Goal: Transaction & Acquisition: Purchase product/service

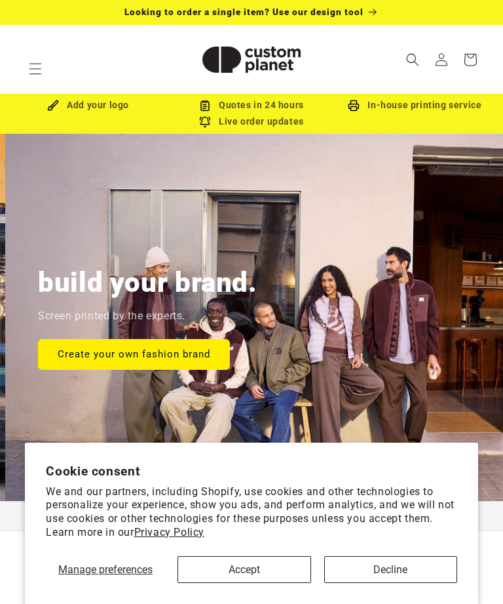
scroll to position [0, 503]
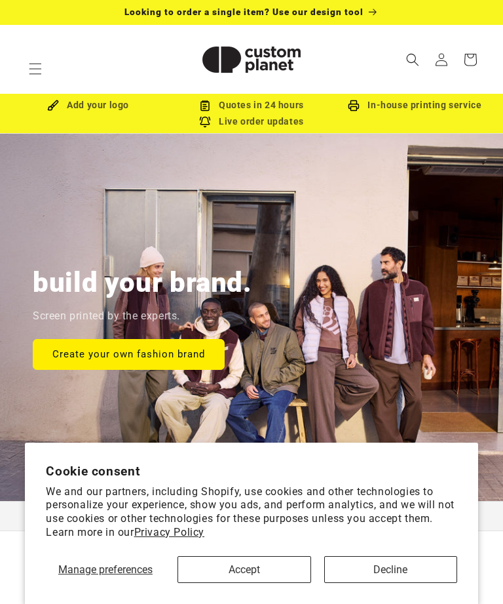
click at [377, 573] on button "Decline" at bounding box center [390, 569] width 133 height 27
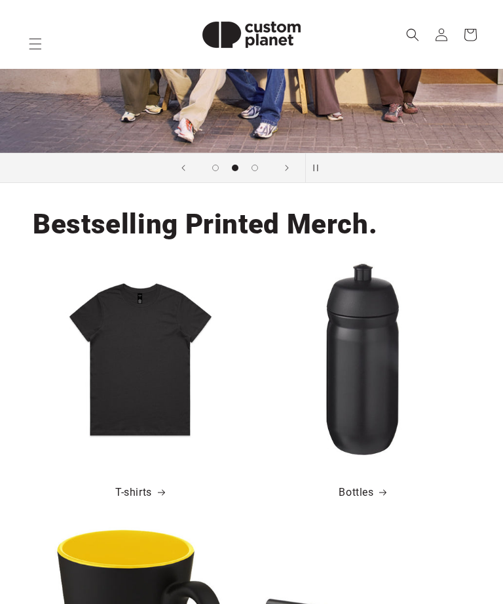
scroll to position [348, 0]
click at [151, 398] on img at bounding box center [140, 358] width 195 height 195
click at [155, 356] on img at bounding box center [140, 358] width 195 height 195
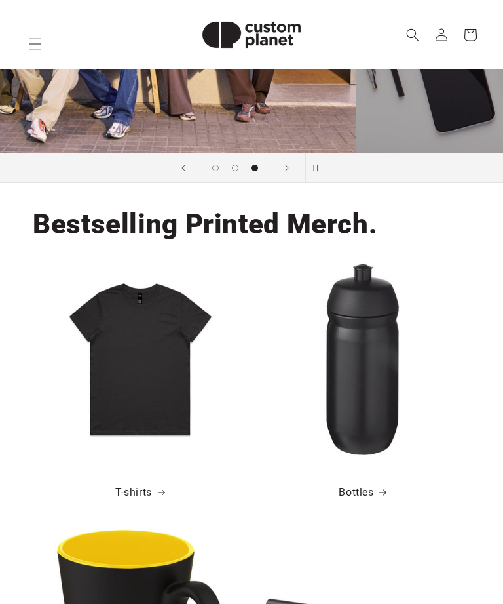
scroll to position [0, 901]
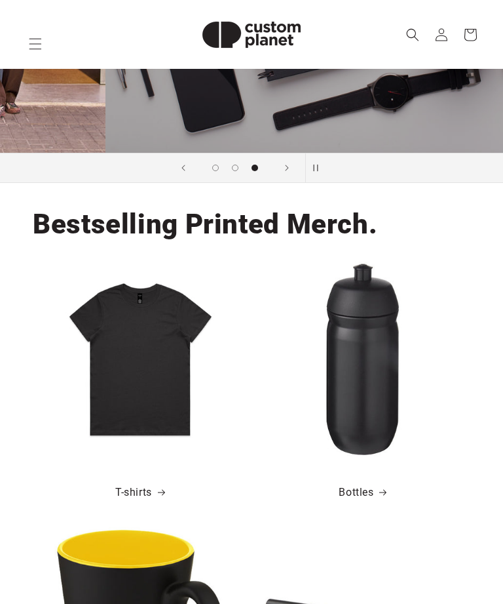
click at [147, 494] on link "T-shirts" at bounding box center [140, 492] width 50 height 19
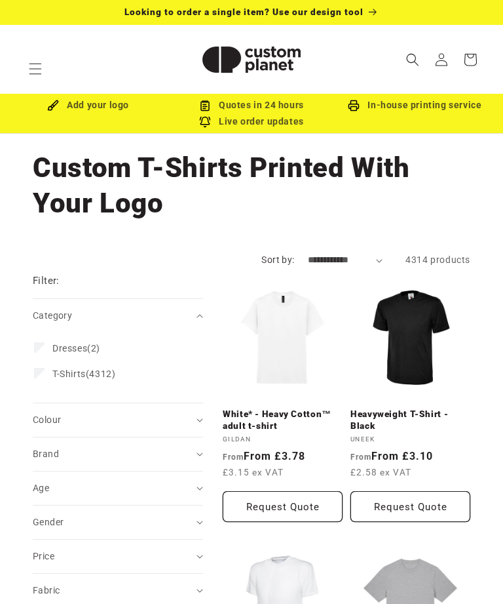
click at [151, 417] on div "Colour (0)" at bounding box center [112, 420] width 159 height 14
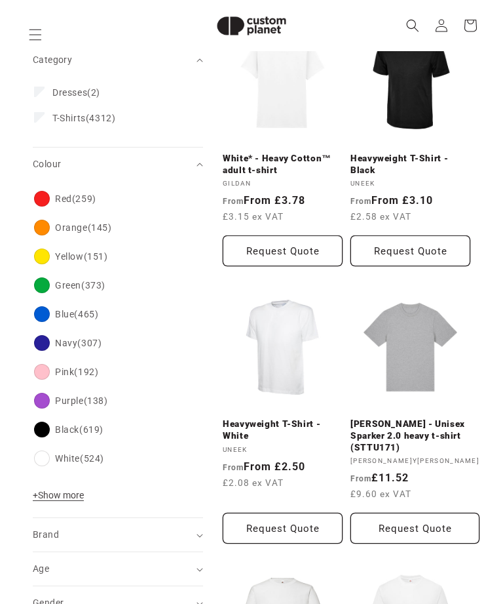
scroll to position [238, 0]
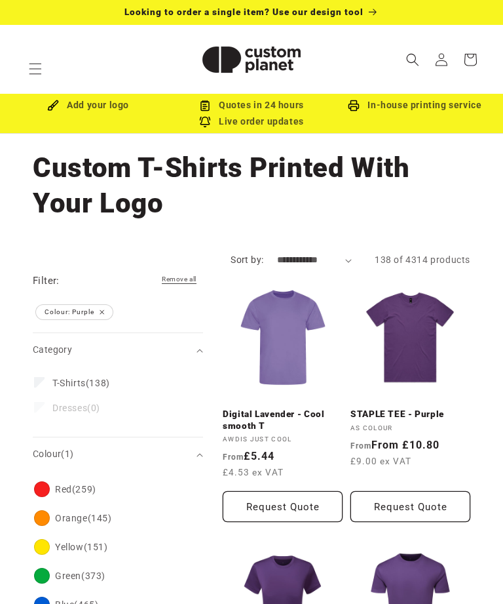
click at [286, 408] on link "Digital Lavender - Cool smooth T" at bounding box center [283, 419] width 120 height 23
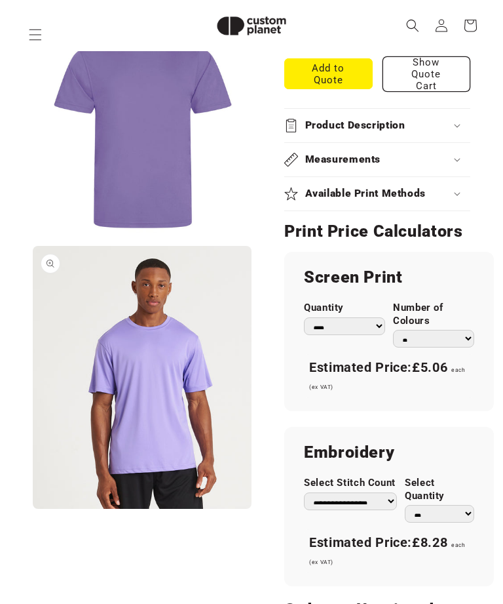
scroll to position [829, 0]
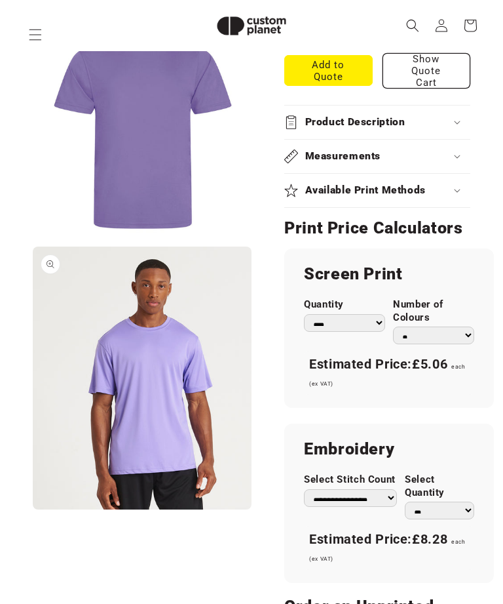
click at [351, 314] on select "*** *** *** **** **** **** ***** *****" at bounding box center [344, 323] width 81 height 18
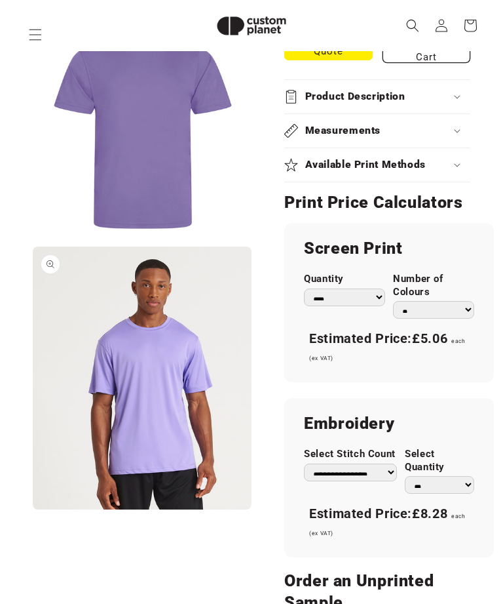
scroll to position [849, 0]
